Goal: Task Accomplishment & Management: Use online tool/utility

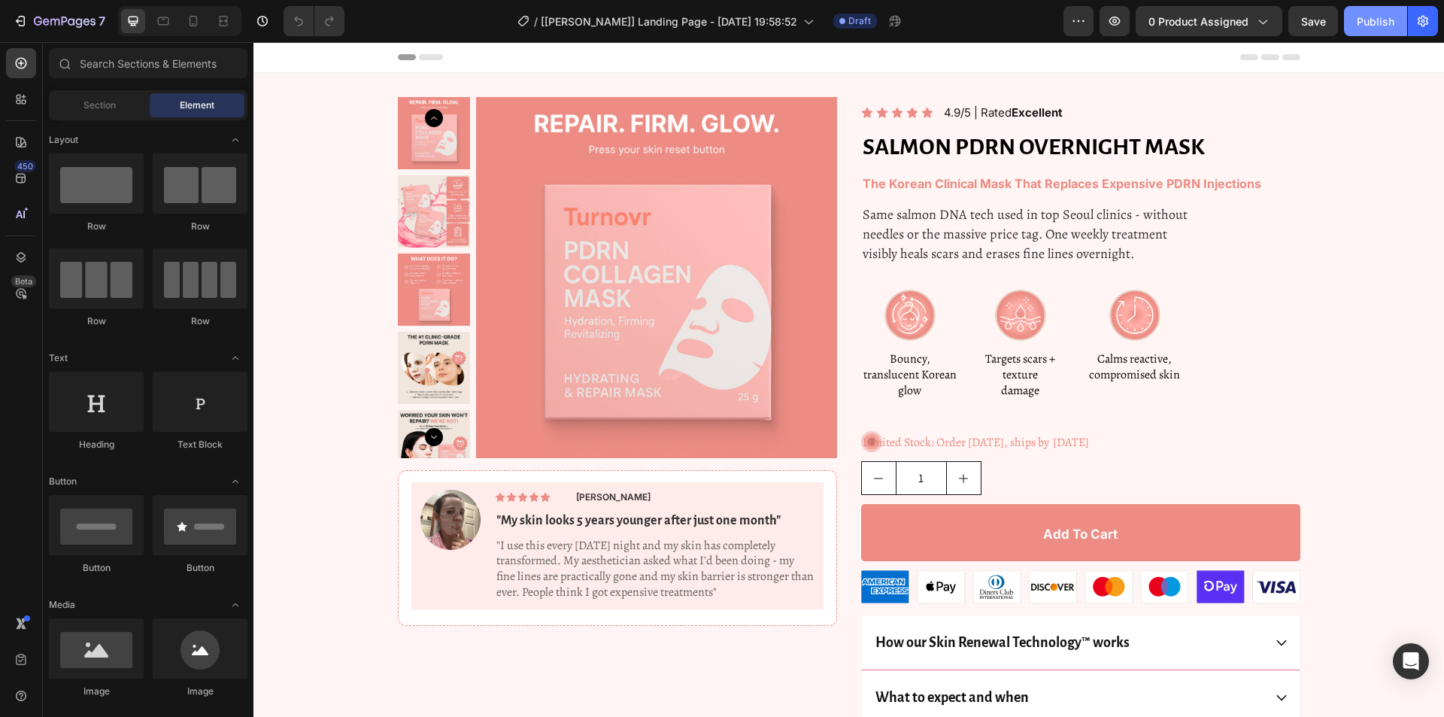
click at [1365, 22] on div "Publish" at bounding box center [1376, 22] width 38 height 16
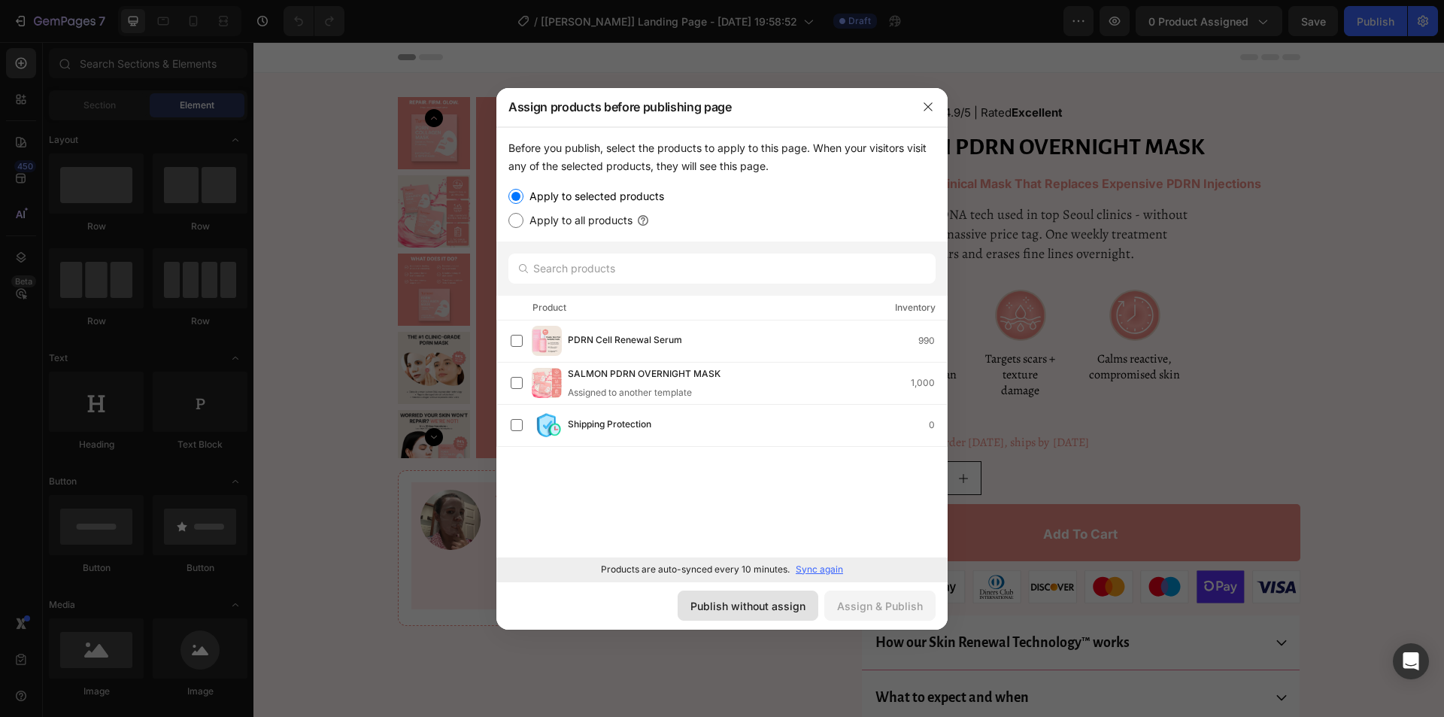
drag, startPoint x: 763, startPoint y: 604, endPoint x: 793, endPoint y: 258, distance: 347.3
click at [763, 604] on div "Publish without assign" at bounding box center [747, 606] width 115 height 16
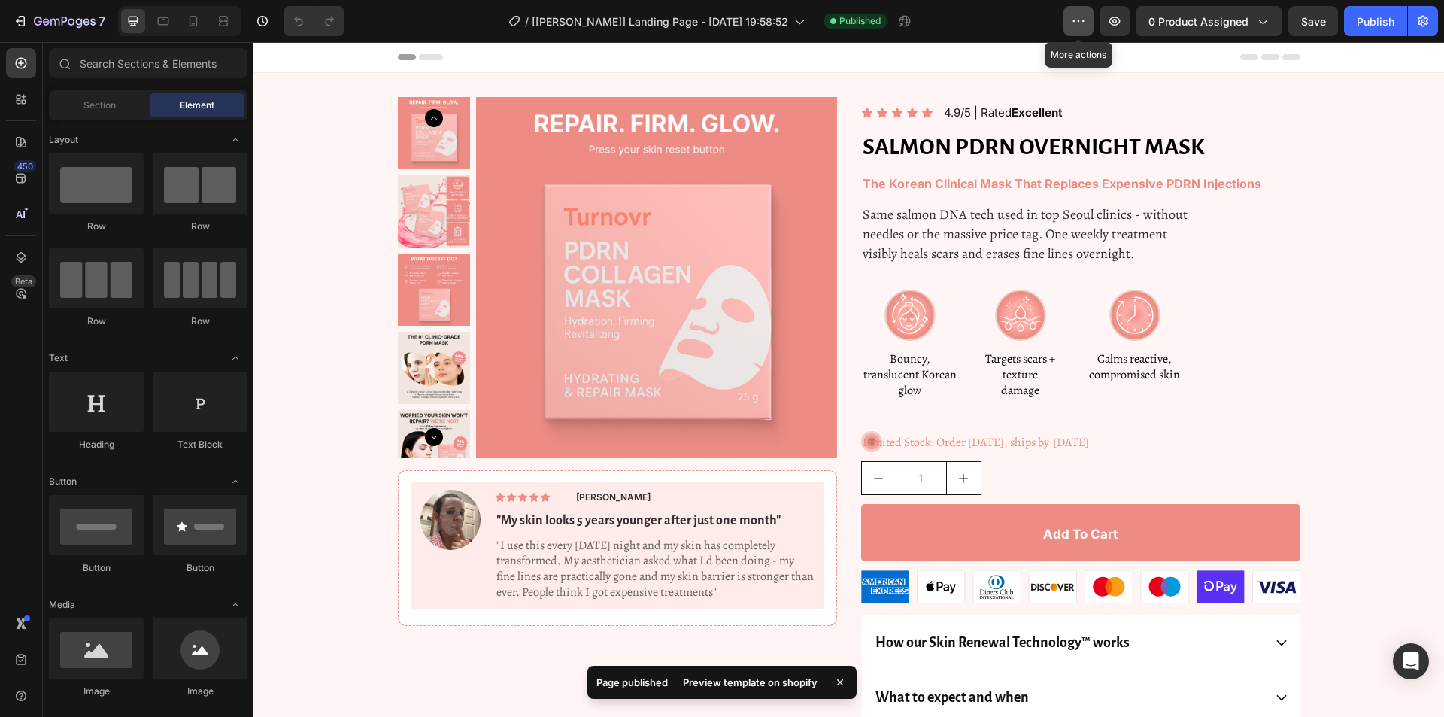
click at [1088, 30] on button "button" at bounding box center [1079, 21] width 30 height 30
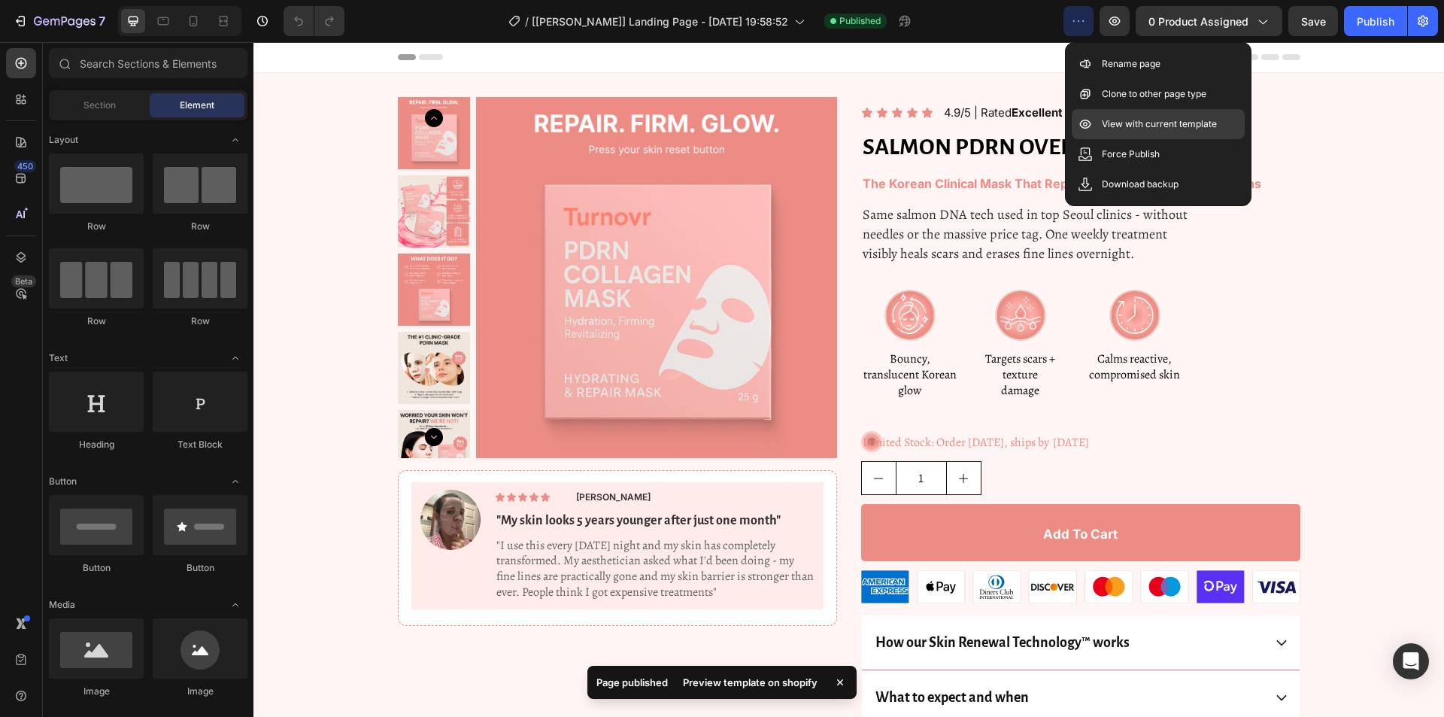
click at [1136, 119] on p "View with current template" at bounding box center [1159, 124] width 115 height 15
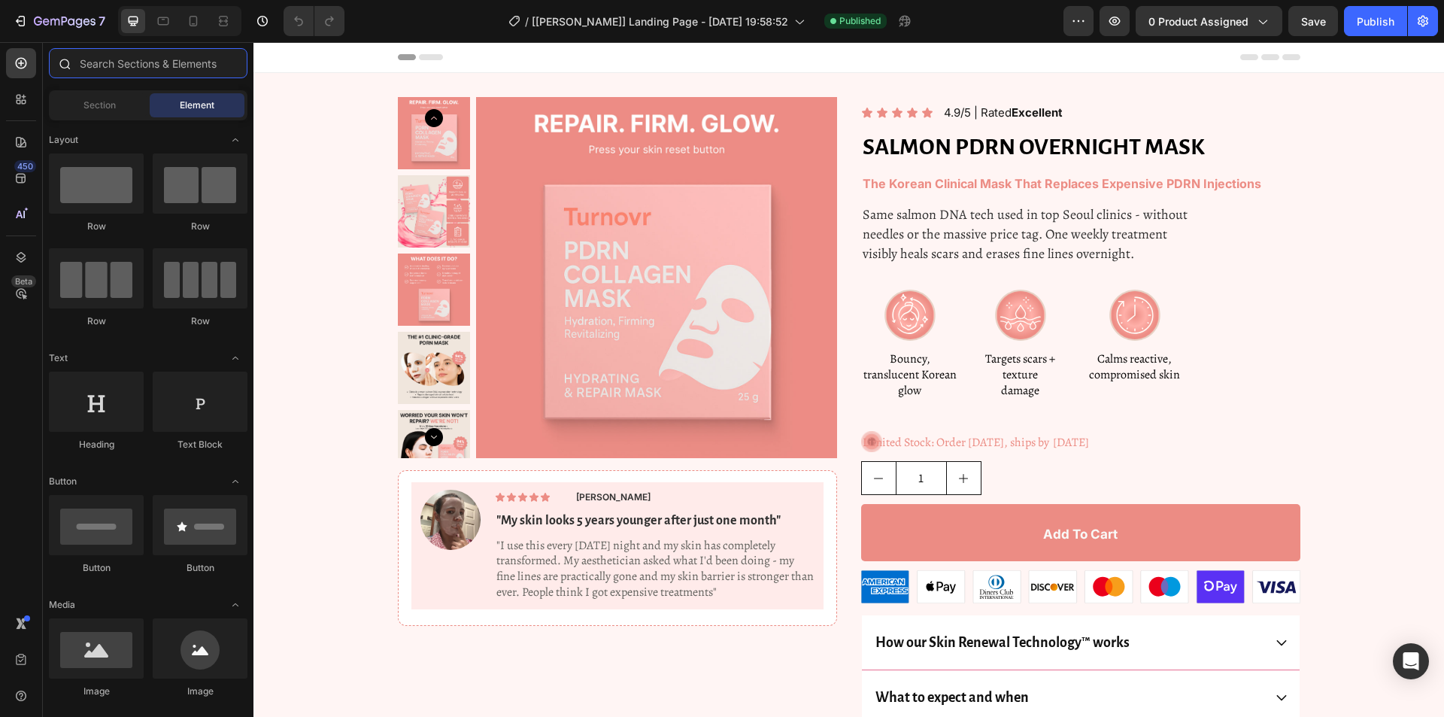
click at [79, 60] on input "text" at bounding box center [148, 63] width 199 height 30
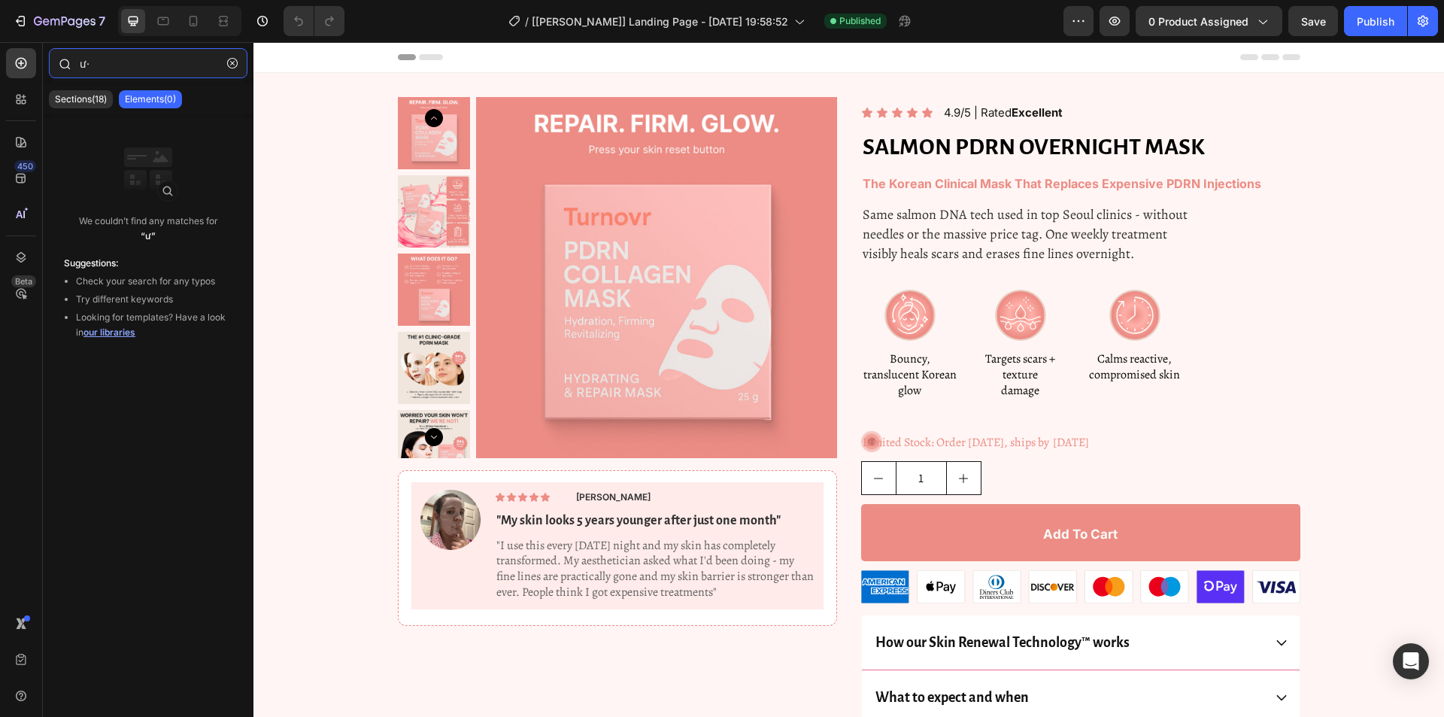
type input "ư"
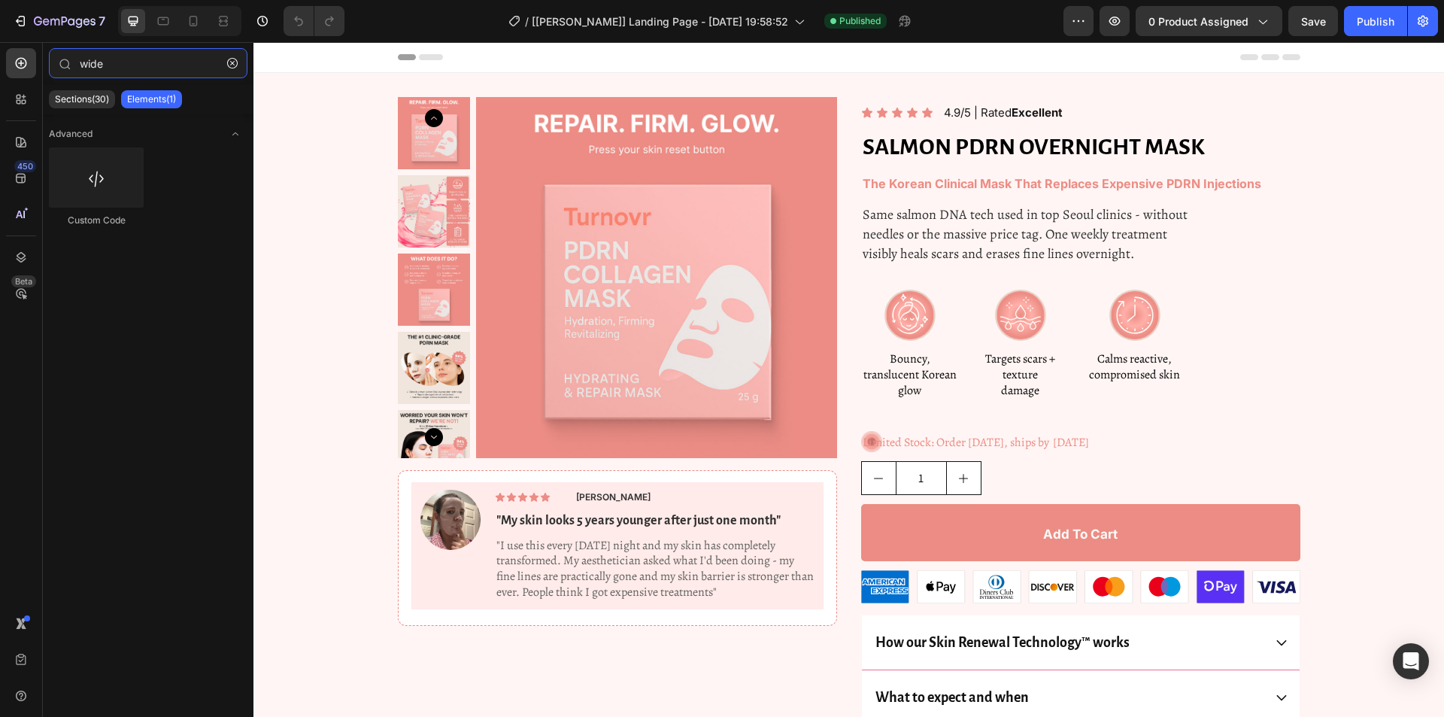
type input "wide"
click at [5, 90] on div "450 Beta" at bounding box center [21, 379] width 43 height 675
click at [23, 95] on icon at bounding box center [21, 99] width 15 height 15
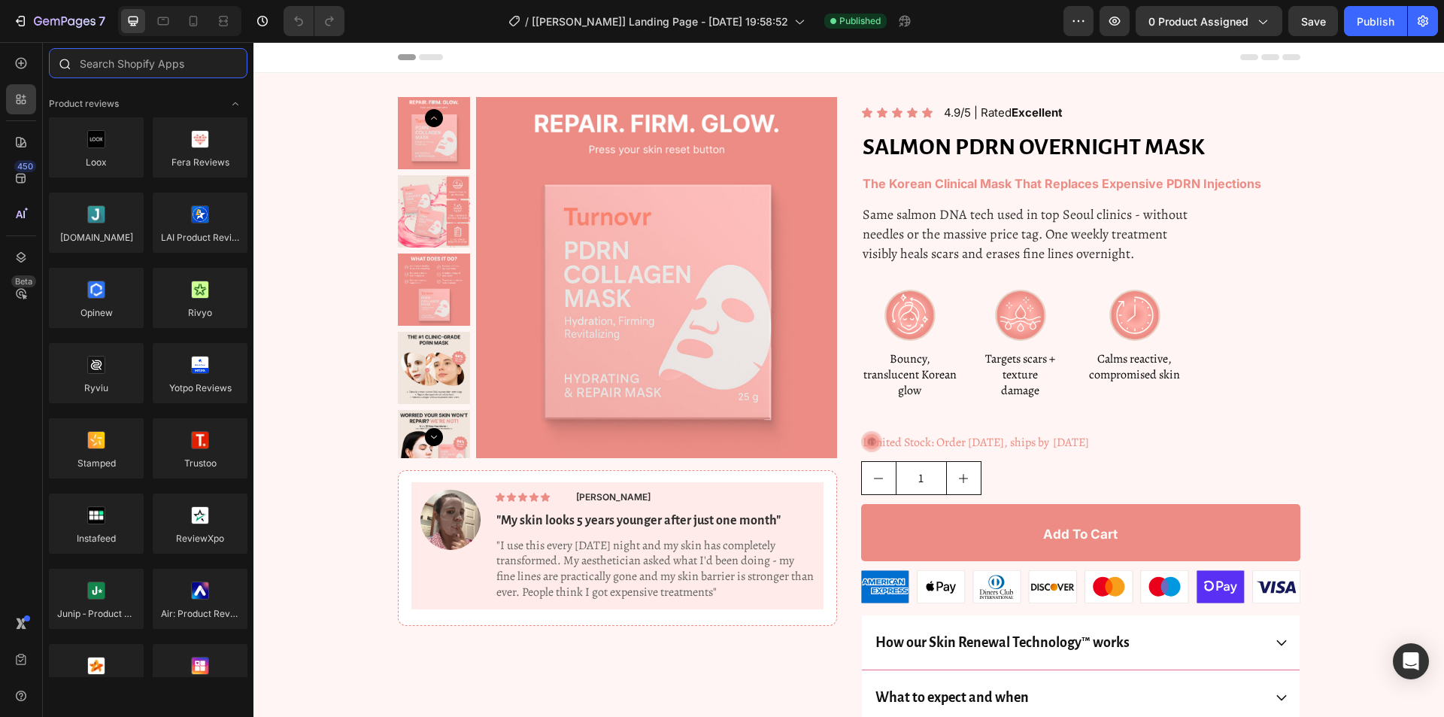
click at [148, 59] on input "text" at bounding box center [148, 63] width 199 height 30
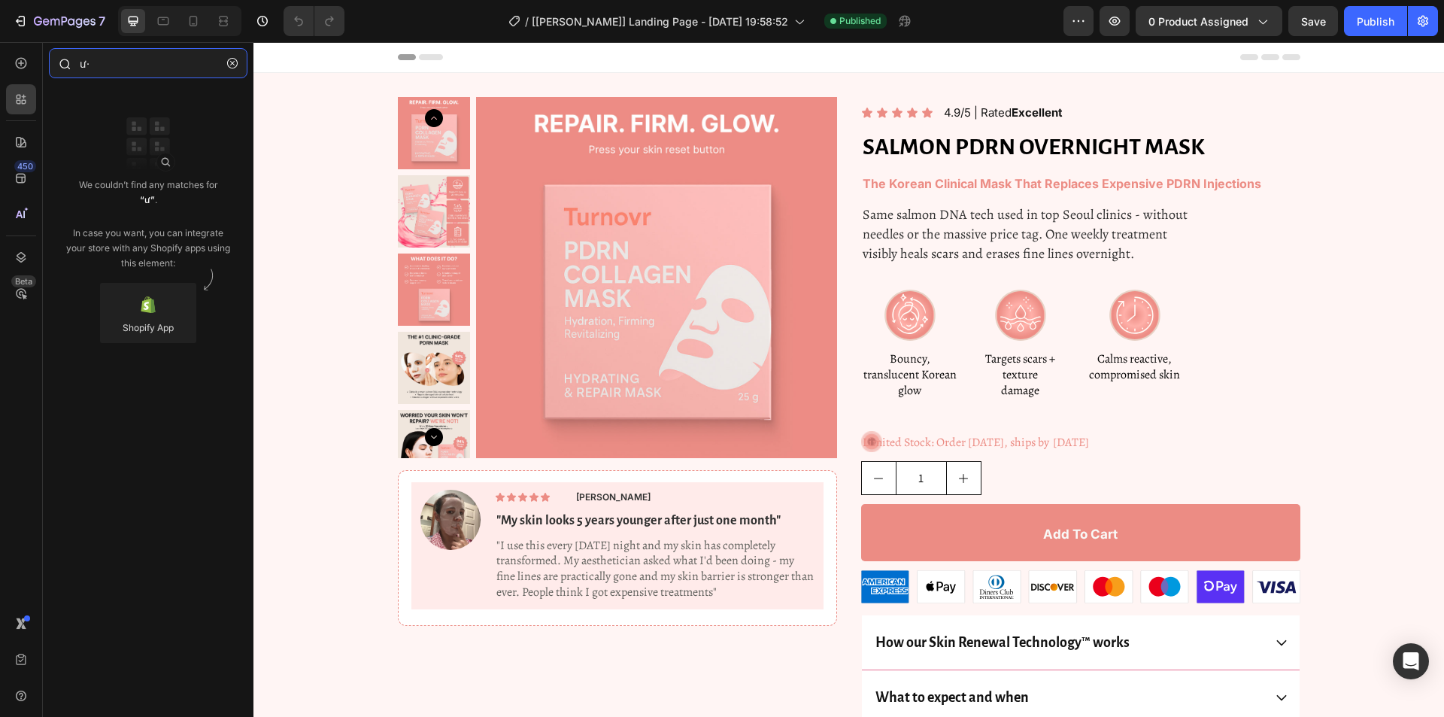
type input "ư"
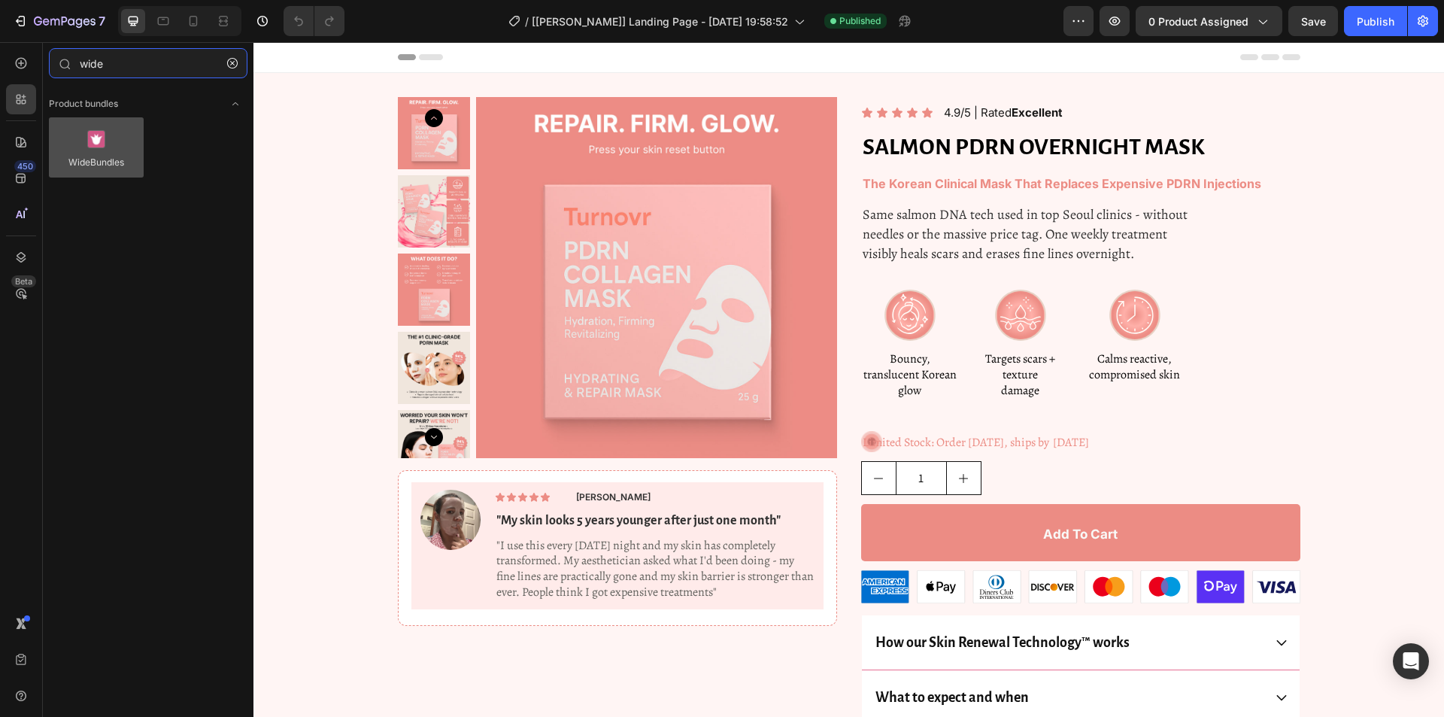
type input "wide"
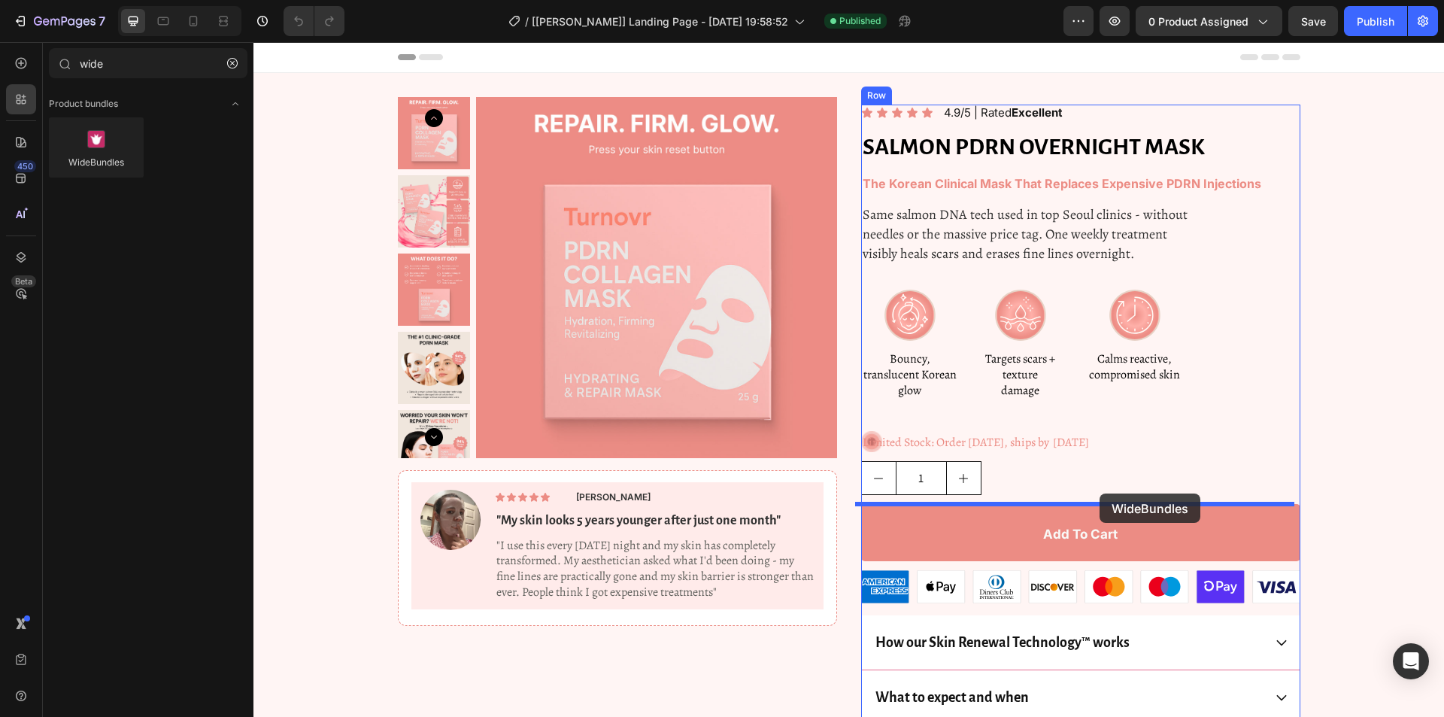
drag, startPoint x: 366, startPoint y: 193, endPoint x: 1100, endPoint y: 493, distance: 792.4
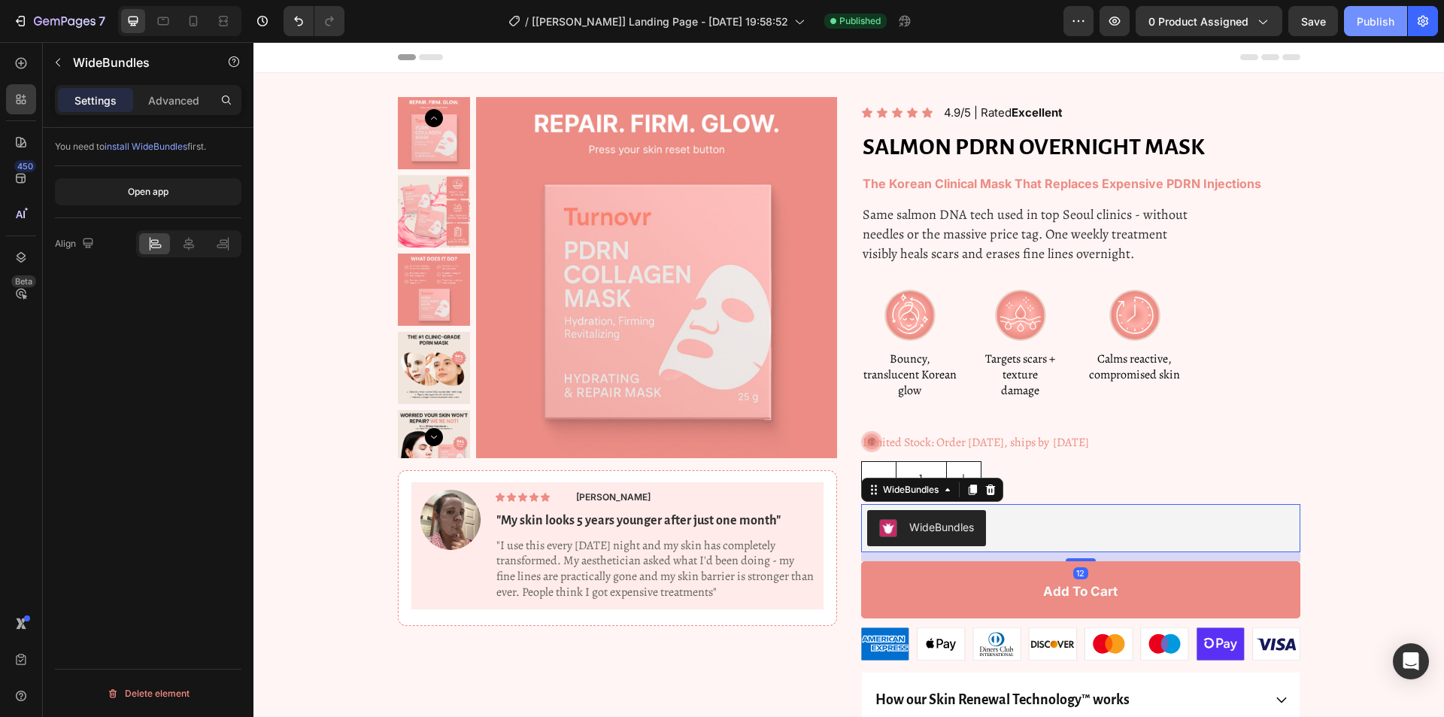
click at [1369, 16] on div "Publish" at bounding box center [1376, 22] width 38 height 16
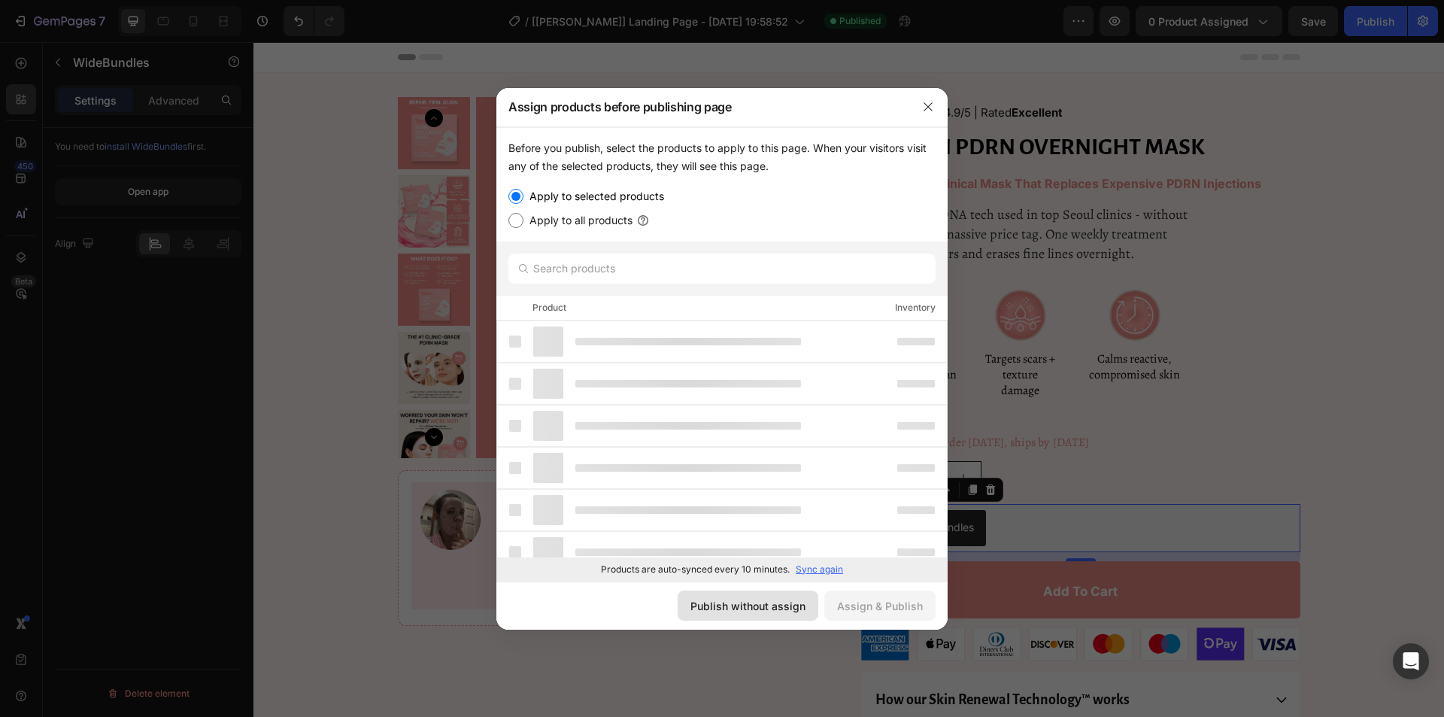
click at [742, 602] on div "Publish without assign" at bounding box center [747, 606] width 115 height 16
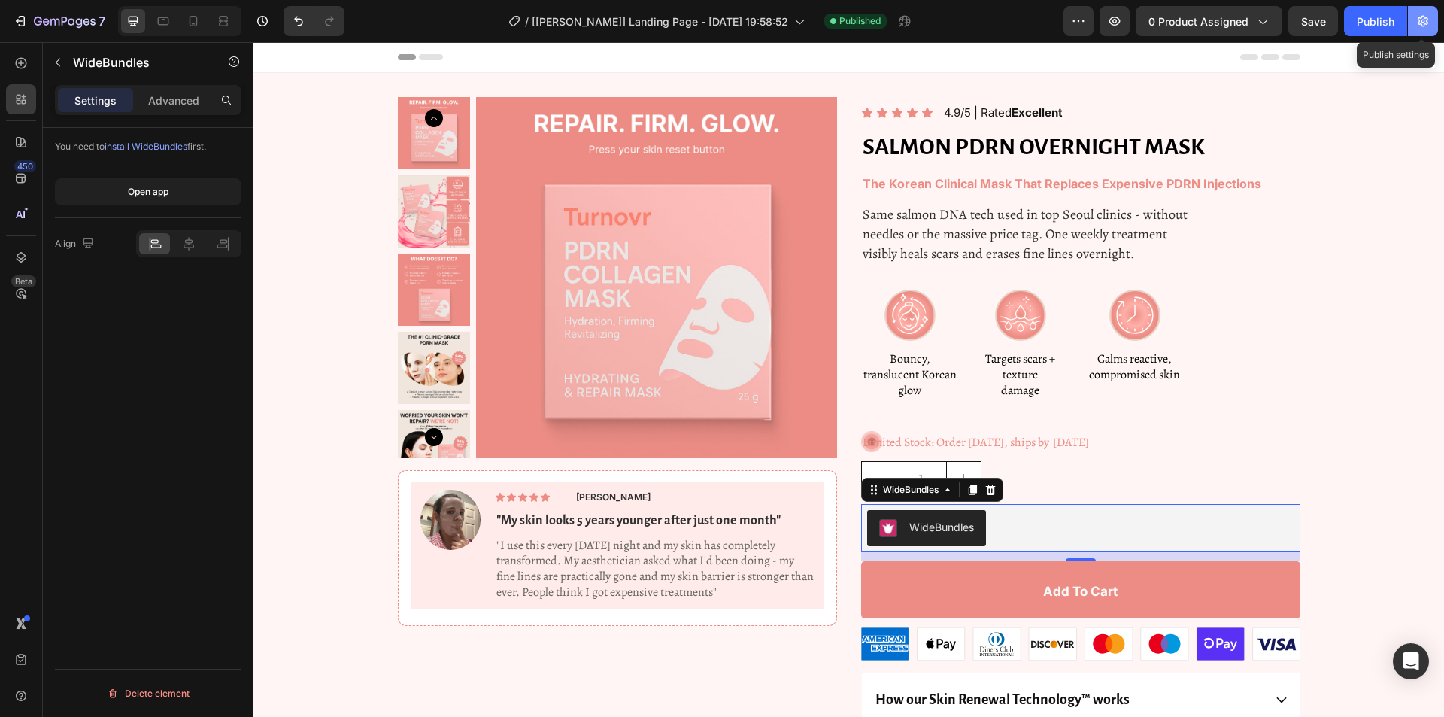
click at [1425, 23] on icon "button" at bounding box center [1423, 21] width 11 height 11
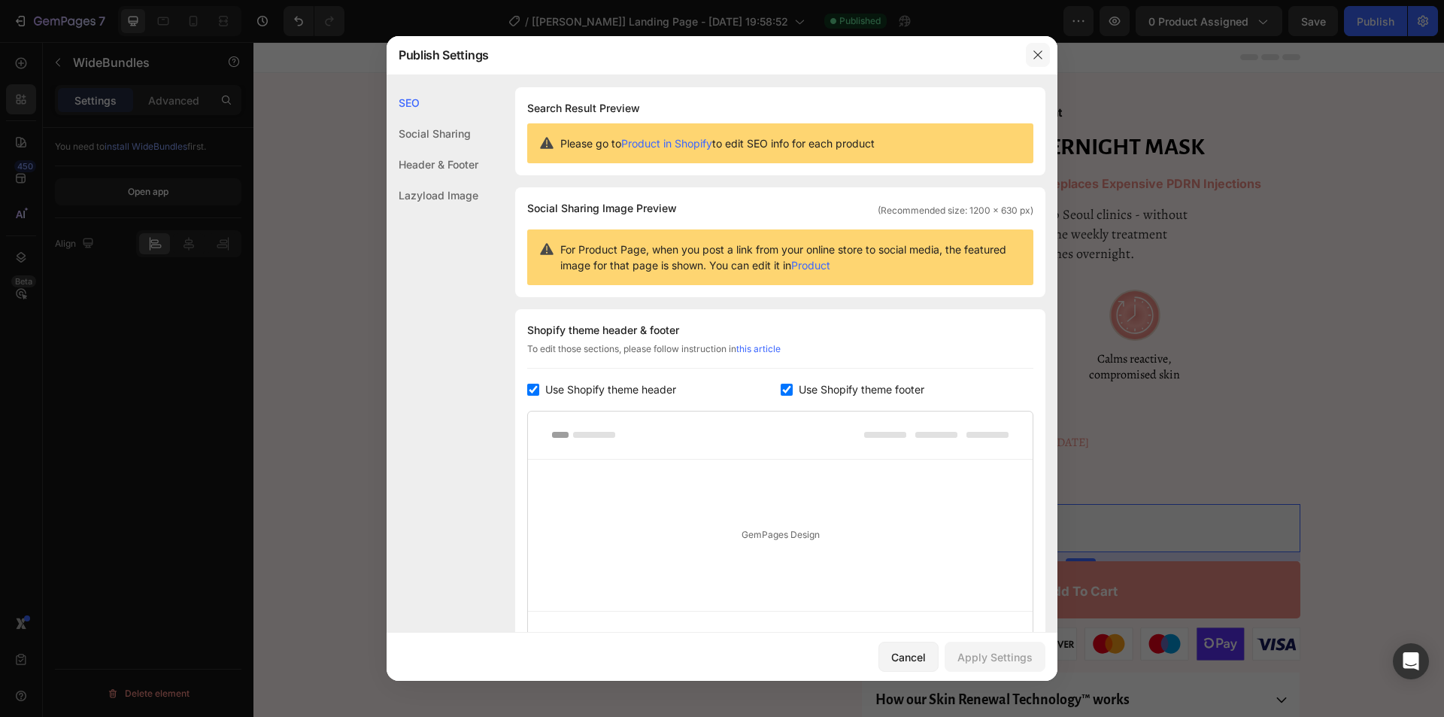
click at [1027, 58] on button "button" at bounding box center [1038, 55] width 24 height 24
